Goal: Transaction & Acquisition: Purchase product/service

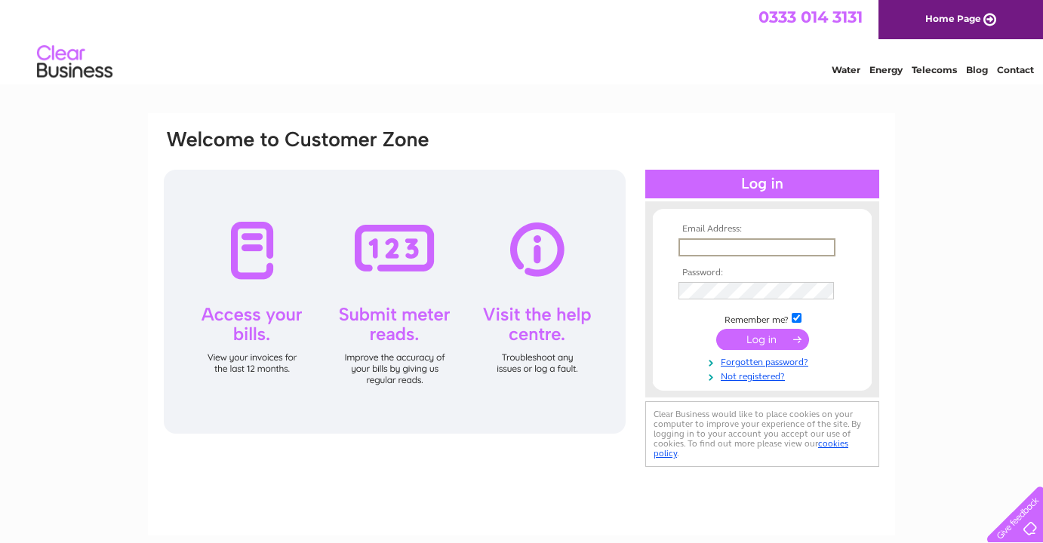
type input "[EMAIL_ADDRESS][DOMAIN_NAME]"
click at [762, 338] on input "submit" at bounding box center [762, 339] width 93 height 21
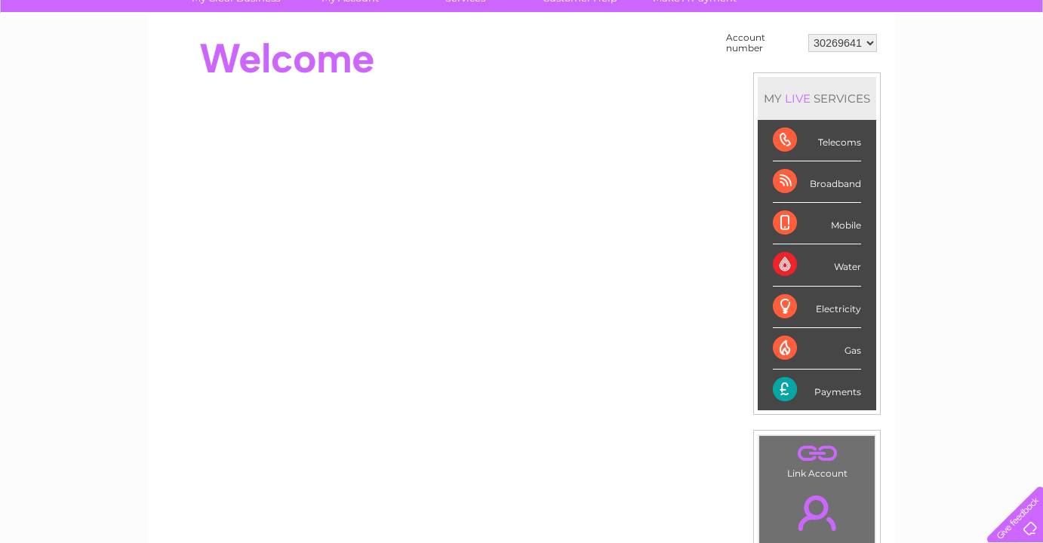
scroll to position [128, 0]
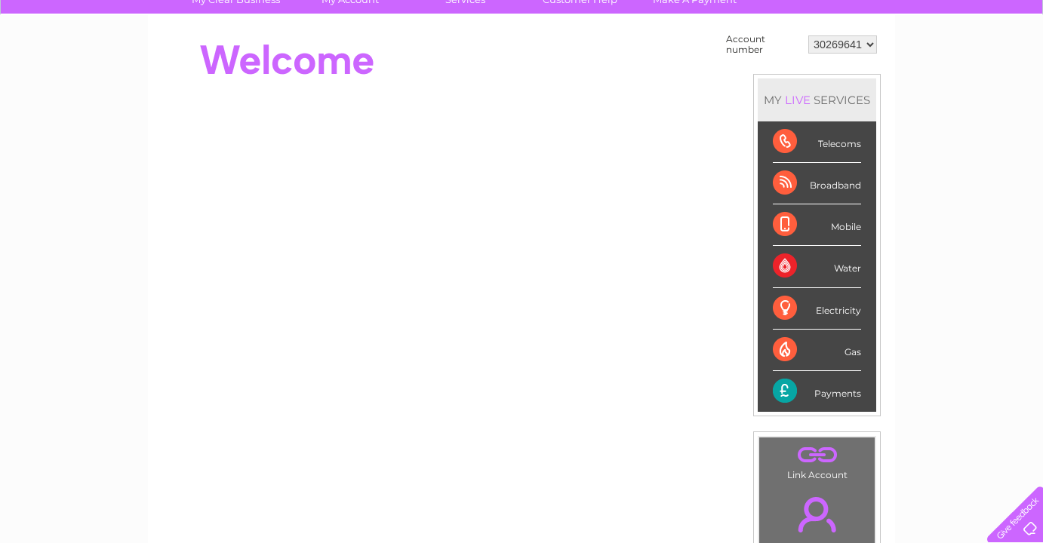
click at [835, 388] on div "Payments" at bounding box center [817, 391] width 88 height 41
click at [805, 404] on div "Payments" at bounding box center [817, 391] width 88 height 41
click at [776, 382] on div "Payments" at bounding box center [817, 391] width 88 height 41
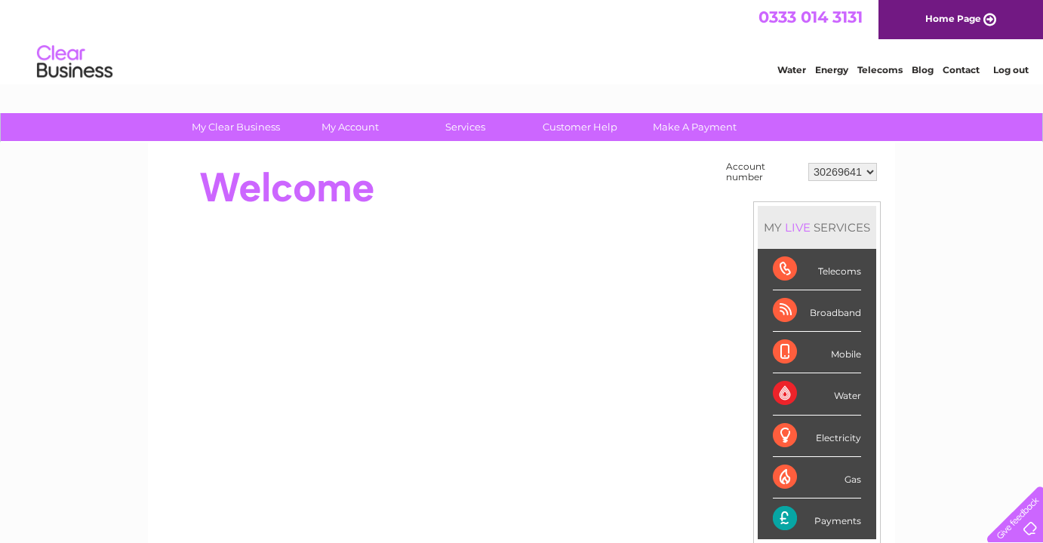
scroll to position [0, 0]
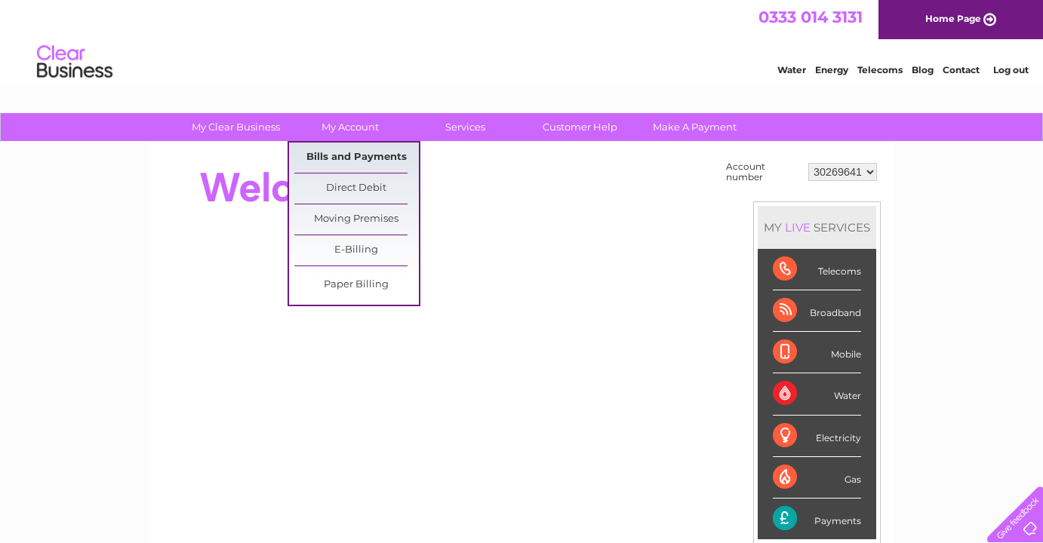
click at [365, 153] on link "Bills and Payments" at bounding box center [356, 158] width 125 height 30
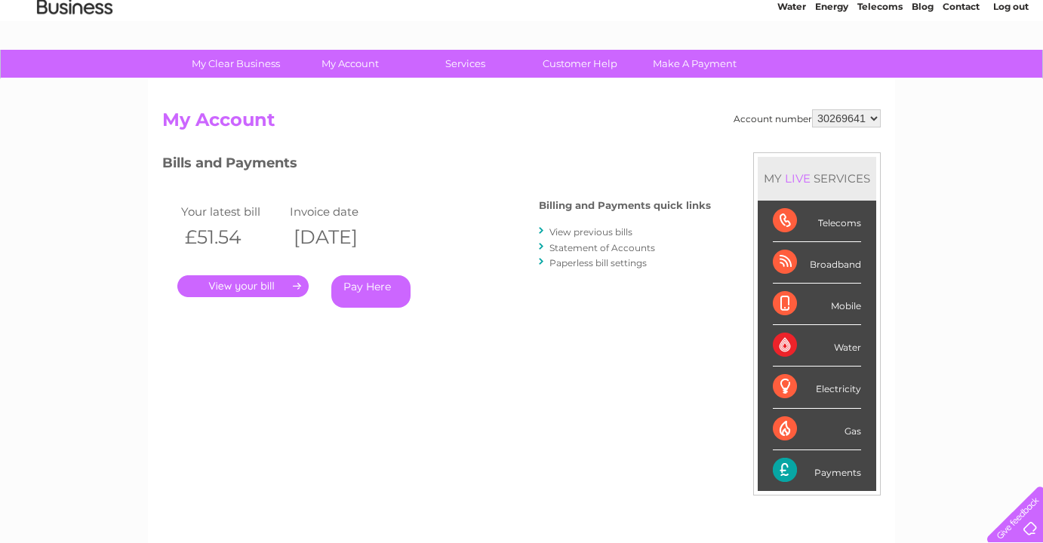
scroll to position [75, 0]
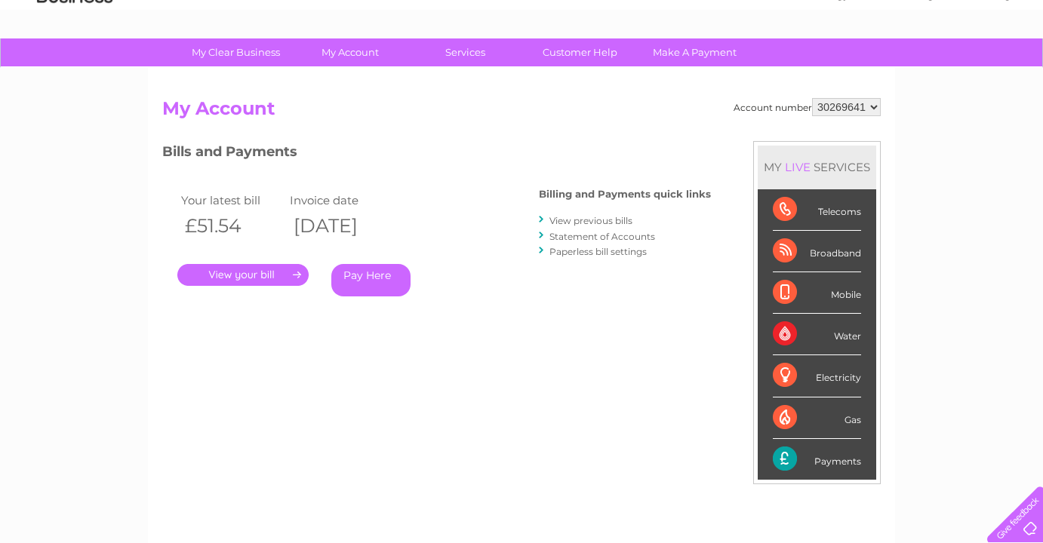
click at [269, 284] on link "." at bounding box center [242, 275] width 131 height 22
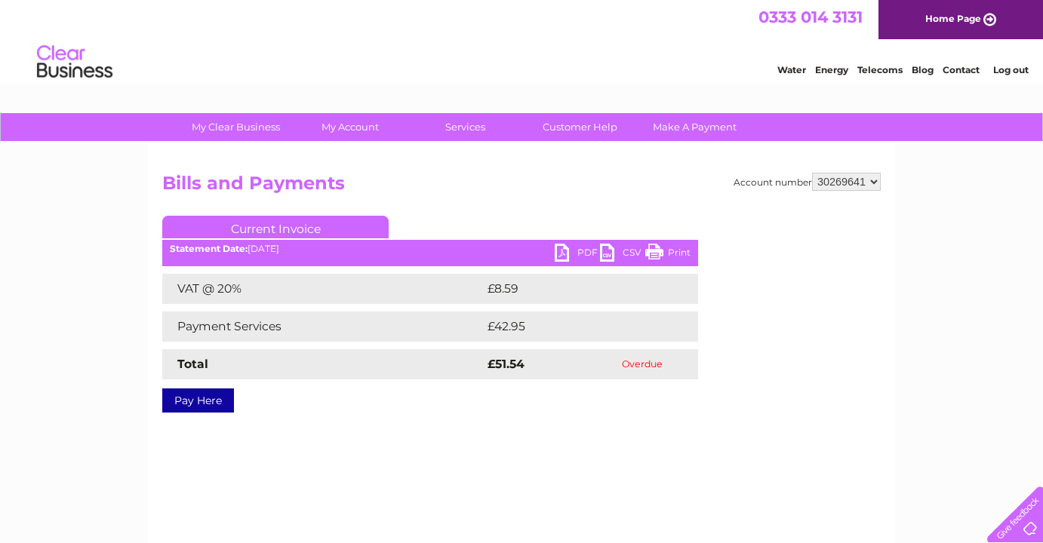
click at [639, 364] on td "Overdue" at bounding box center [642, 364] width 112 height 30
click at [211, 397] on link "Pay Here" at bounding box center [198, 401] width 72 height 24
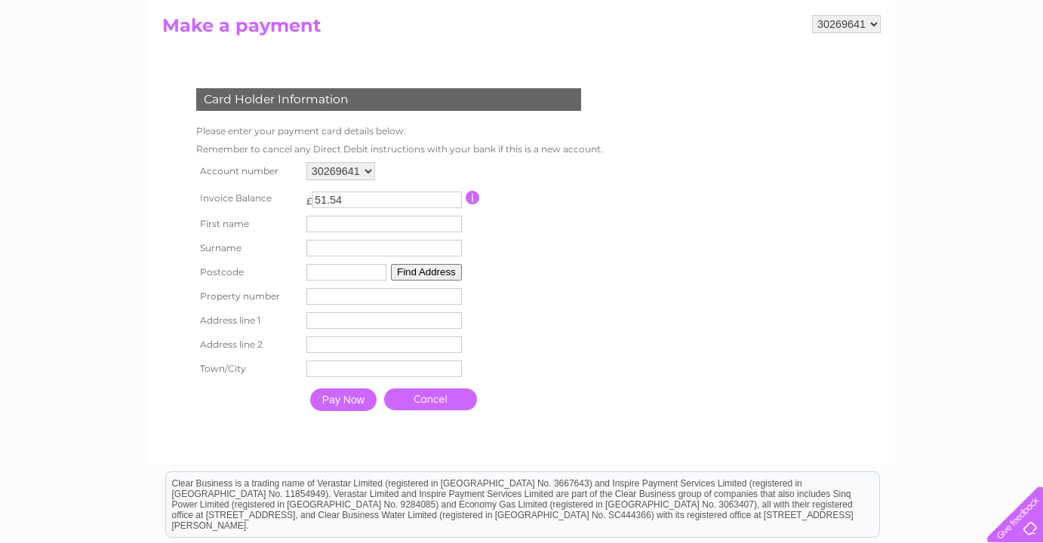
scroll to position [226, 0]
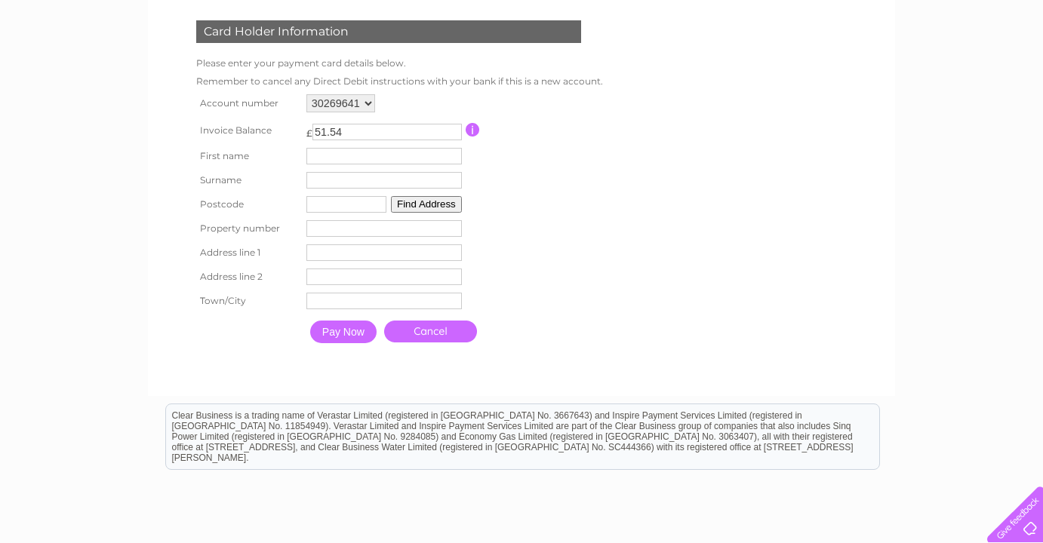
click at [358, 168] on td "Surname" at bounding box center [384, 180] width 163 height 24
type input "[PERSON_NAME]"
type input "Knight"
type input "B80 7HJ"
type input "40"
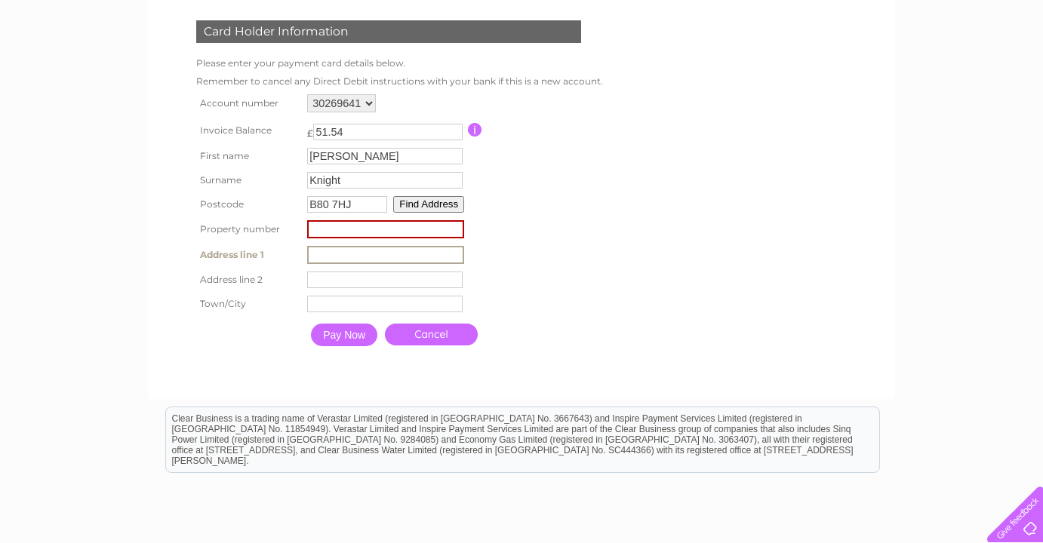
type input "S"
drag, startPoint x: 412, startPoint y: 236, endPoint x: 336, endPoint y: 234, distance: 76.2
click at [336, 234] on input "number" at bounding box center [385, 229] width 157 height 18
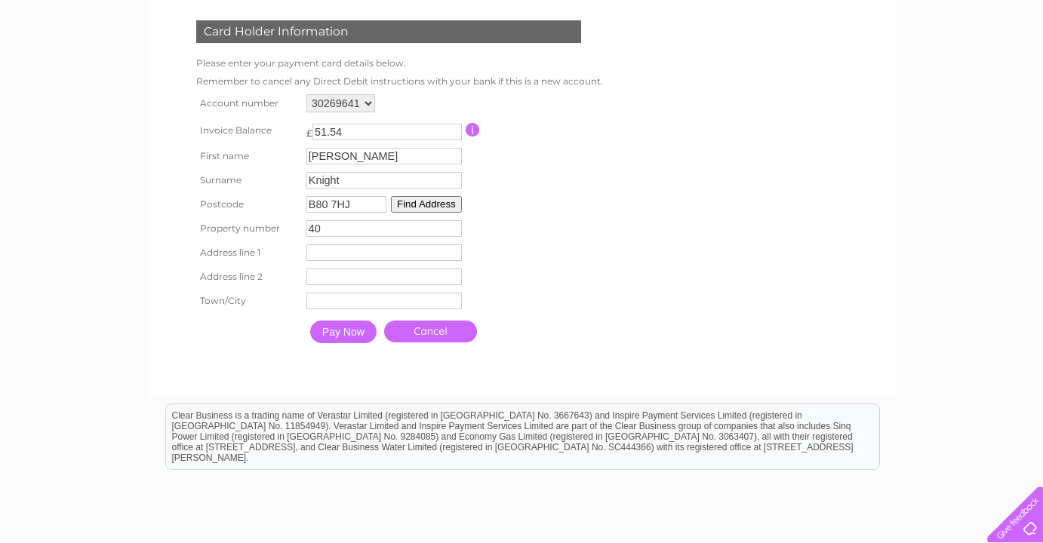
type input "40"
click at [318, 240] on tbody "Account number 30269641 Invoice Balance £ 51.54 Brian" at bounding box center [395, 221] width 407 height 260
click at [318, 245] on input "text" at bounding box center [383, 252] width 155 height 17
type input "High Street"
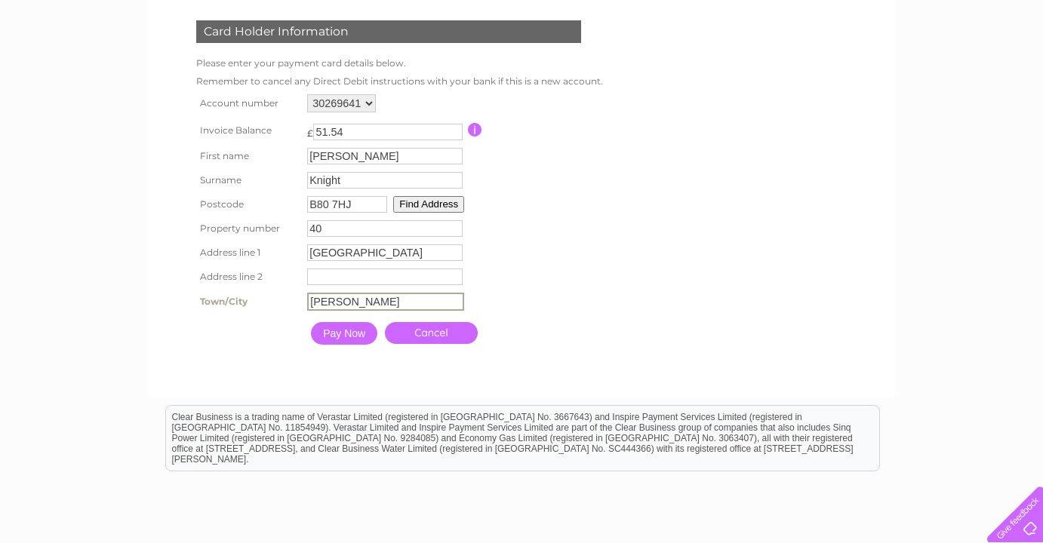
type input "Studley"
click at [515, 263] on table "Account number 30269641 Invoice Balance £ 51.54 First name Brian Surname 40" at bounding box center [397, 222] width 411 height 262
click at [361, 340] on input "Pay Now" at bounding box center [343, 332] width 66 height 23
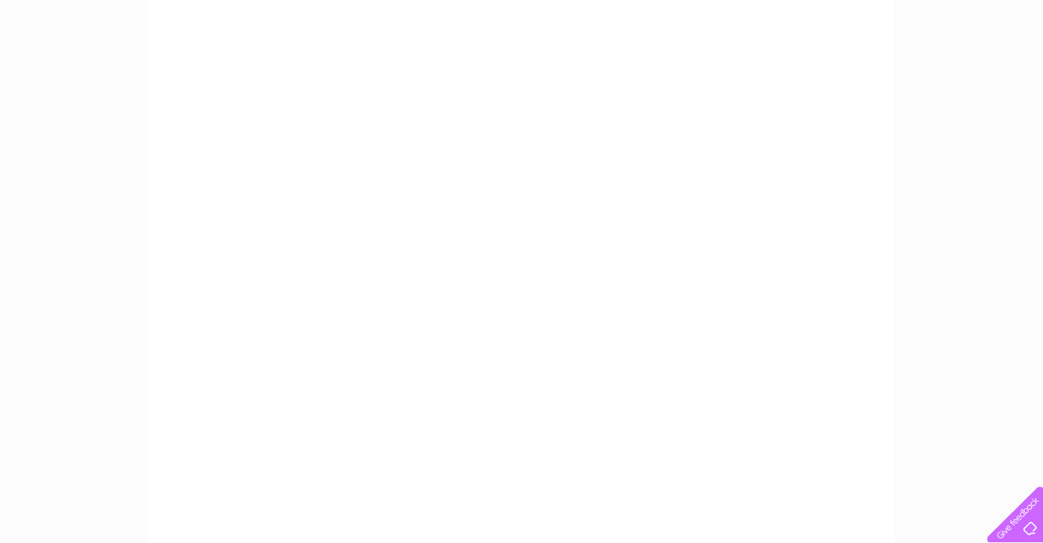
scroll to position [340, 0]
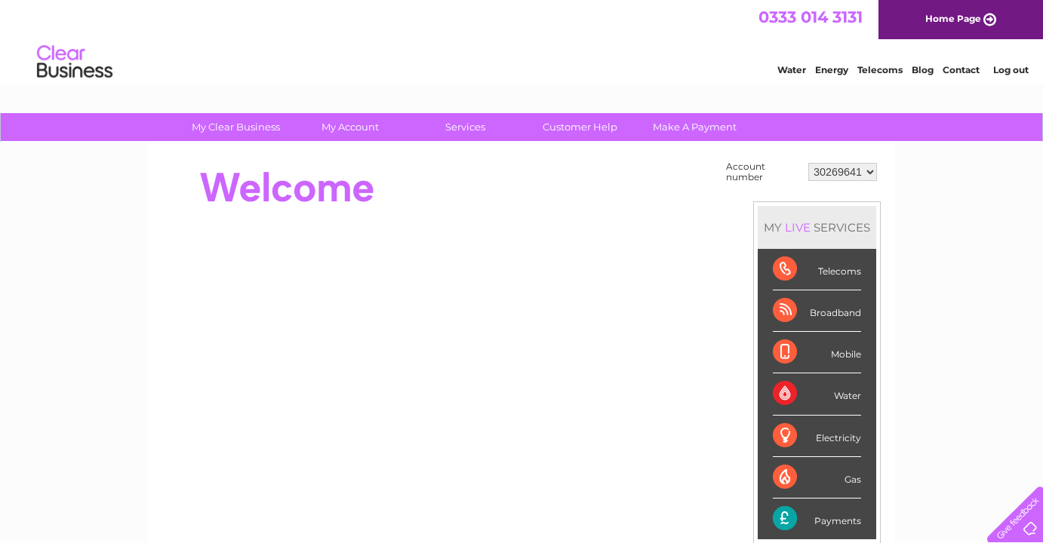
click at [959, 66] on link "Contact" at bounding box center [960, 69] width 37 height 11
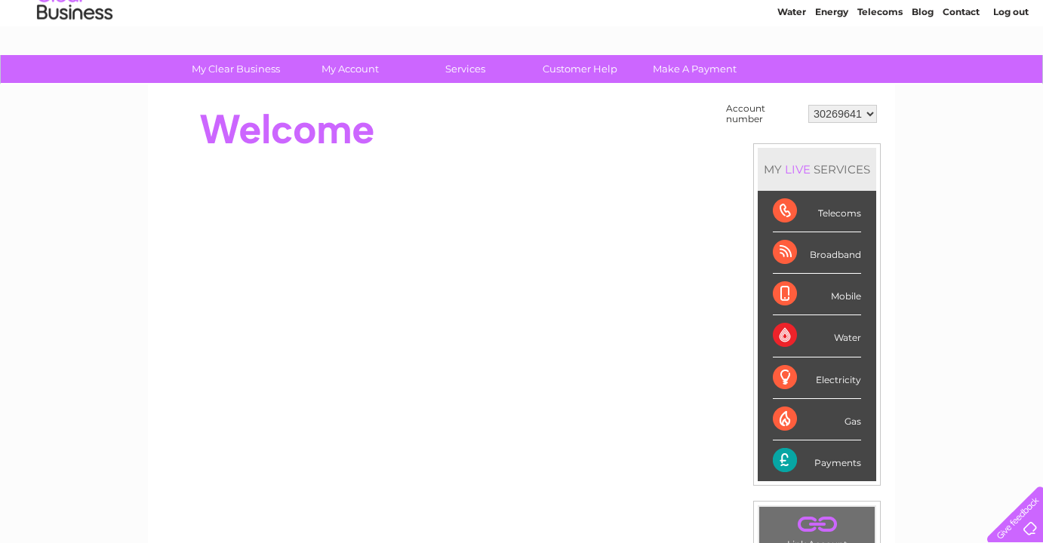
scroll to position [59, 0]
